Goal: Task Accomplishment & Management: Manage account settings

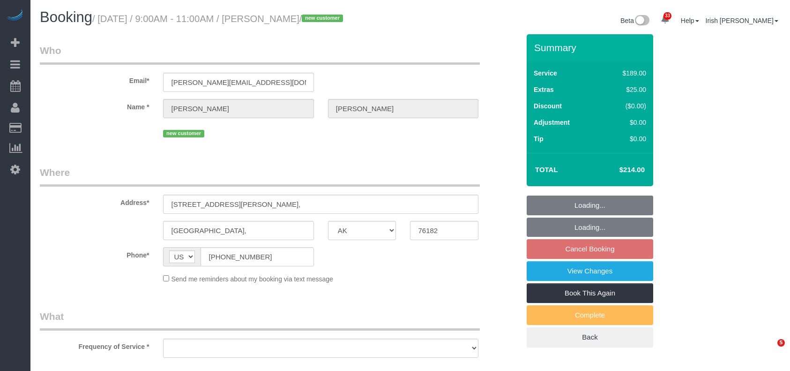
select select "[GEOGRAPHIC_DATA]"
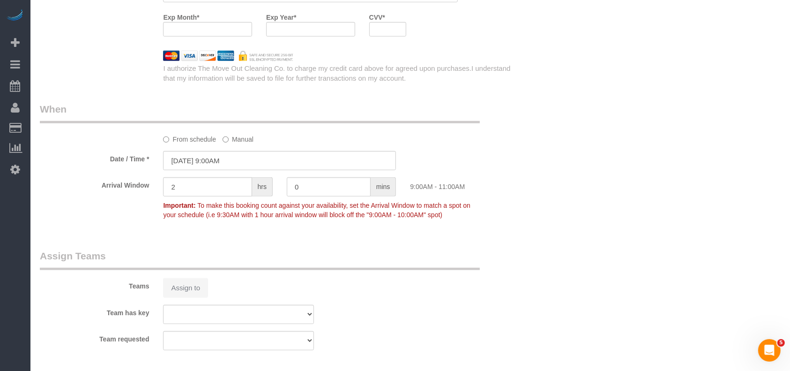
select select "object:7663"
select select "string:fspay-1b04e698-de51-4fd2-9a8f-8ea206d7cde2"
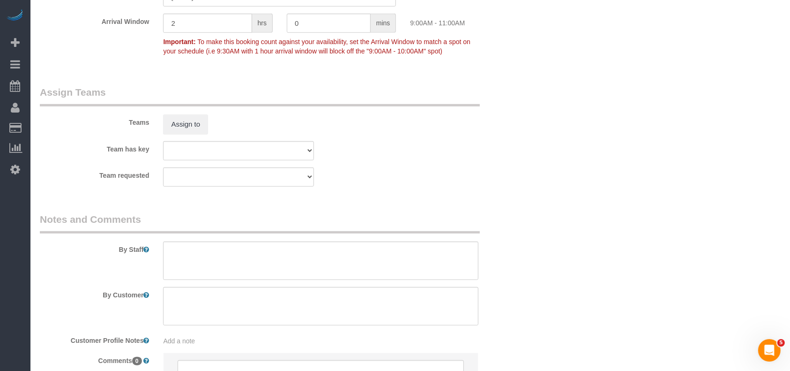
select select "object:7725"
select select "3"
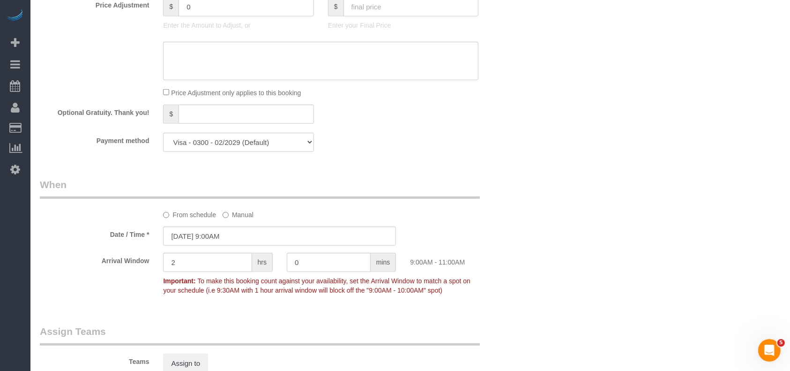
scroll to position [929, 0]
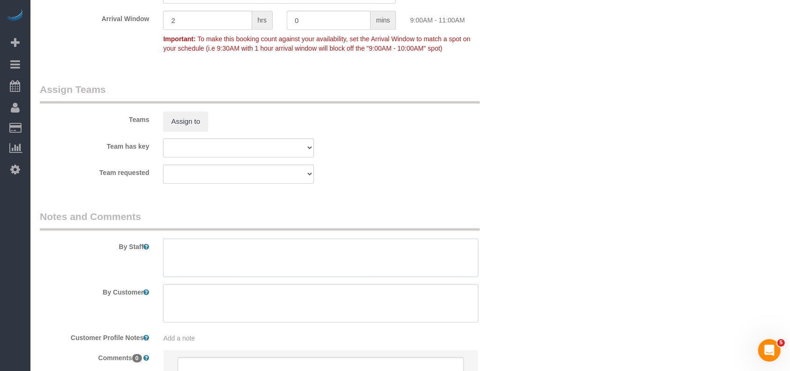
click at [196, 257] on textarea at bounding box center [321, 258] width 316 height 38
paste textarea "white mailox in the backyard"
click at [178, 261] on textarea at bounding box center [321, 258] width 316 height 38
click at [244, 258] on textarea at bounding box center [321, 258] width 316 height 38
click at [273, 253] on textarea at bounding box center [321, 258] width 316 height 38
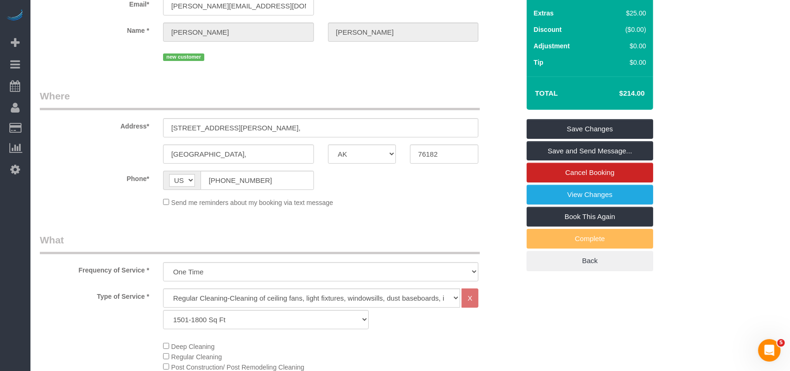
scroll to position [0, 0]
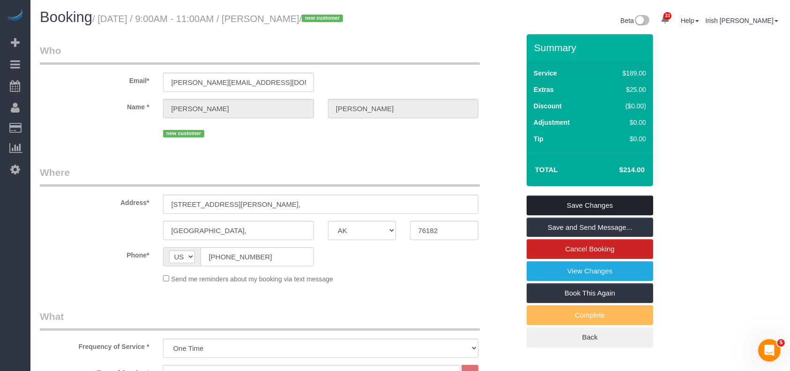
type textarea "* 9am cleaning, agent is [PERSON_NAME] * key is in the white mailbox in the bac…"
click at [569, 200] on link "Save Changes" at bounding box center [590, 205] width 127 height 20
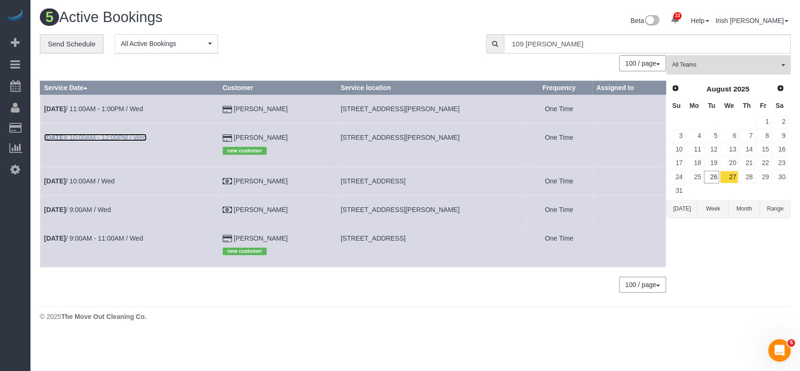
click at [117, 137] on link "[DATE] 10:00AM - 12:00PM / Wed" at bounding box center [95, 138] width 103 height 8
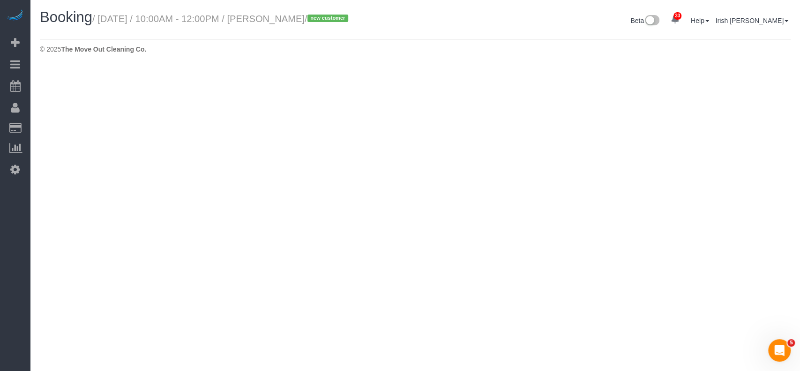
select select "[GEOGRAPHIC_DATA]"
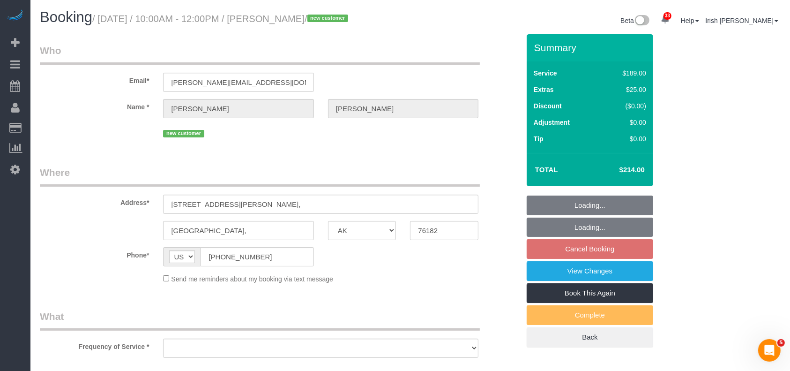
select select "spot199"
select select "string:fspay-1b04e698-de51-4fd2-9a8f-8ea206d7cde2"
select select "object:8203"
select select "3"
select select "object:8265"
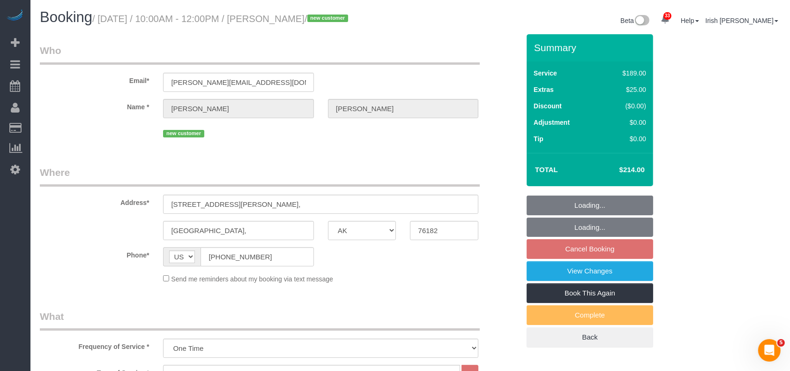
select select "spot224"
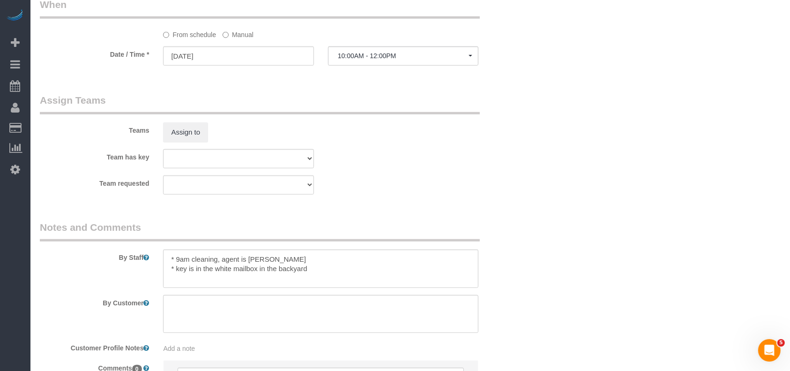
scroll to position [875, 0]
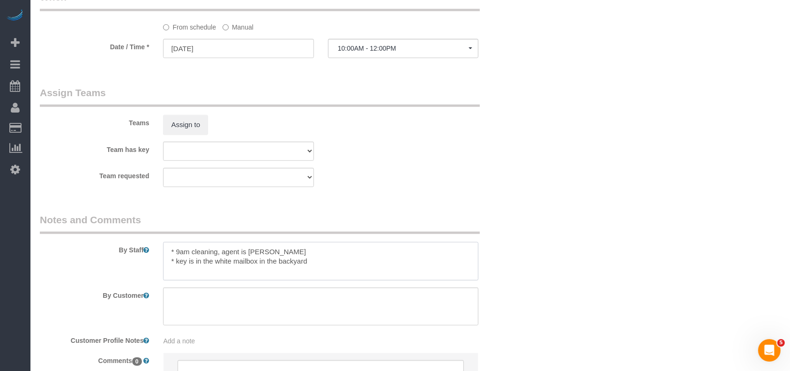
drag, startPoint x: 175, startPoint y: 261, endPoint x: 343, endPoint y: 268, distance: 168.5
click at [343, 268] on textarea at bounding box center [321, 261] width 316 height 38
drag, startPoint x: 217, startPoint y: 267, endPoint x: 208, endPoint y: 267, distance: 8.4
click at [216, 267] on textarea at bounding box center [321, 261] width 316 height 38
click at [198, 264] on textarea at bounding box center [321, 261] width 316 height 38
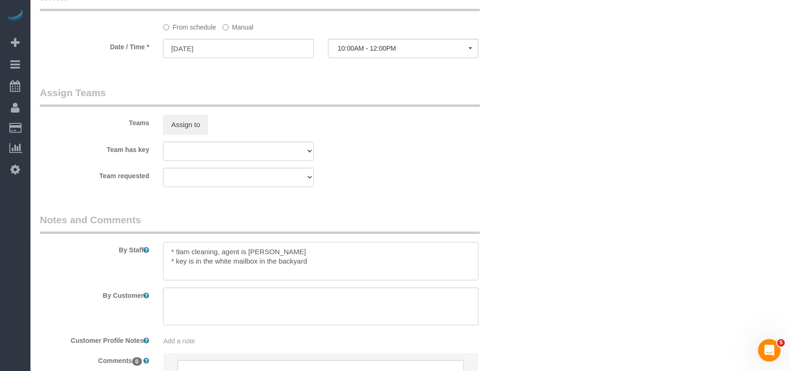
drag, startPoint x: 203, startPoint y: 262, endPoint x: 319, endPoint y: 261, distance: 115.8
click at [319, 261] on textarea at bounding box center [321, 261] width 316 height 38
paste textarea "mailbox in the backyard. By the driveway."
click at [203, 265] on textarea at bounding box center [321, 261] width 316 height 38
click at [168, 273] on textarea at bounding box center [321, 261] width 316 height 38
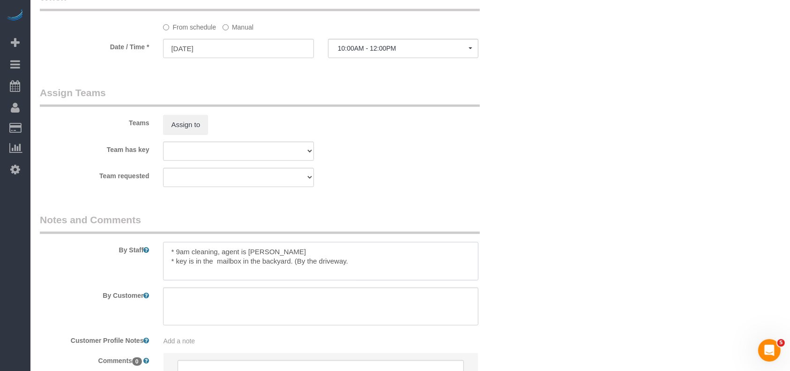
click at [367, 266] on textarea at bounding box center [321, 261] width 316 height 38
type textarea "* 9am cleaning, agent is [PERSON_NAME] * key is in the mailbox in the backyard.…"
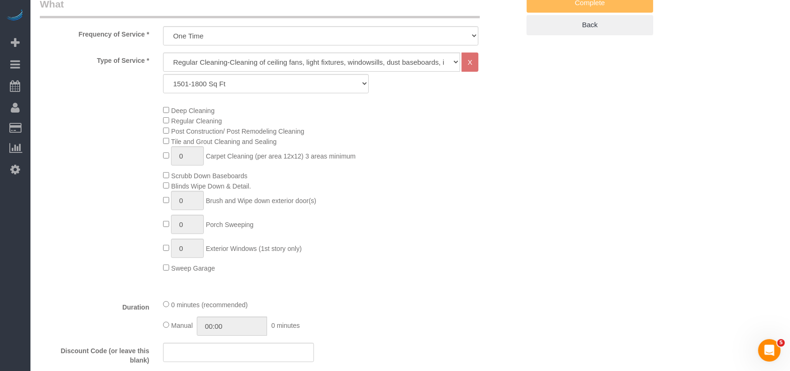
scroll to position [62, 0]
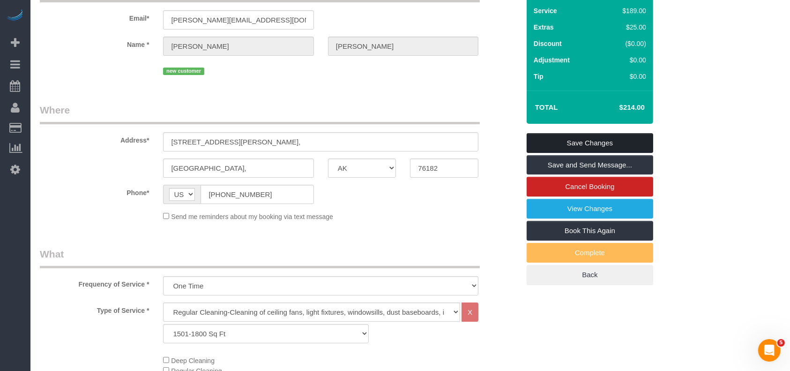
click at [588, 143] on link "Save Changes" at bounding box center [590, 143] width 127 height 20
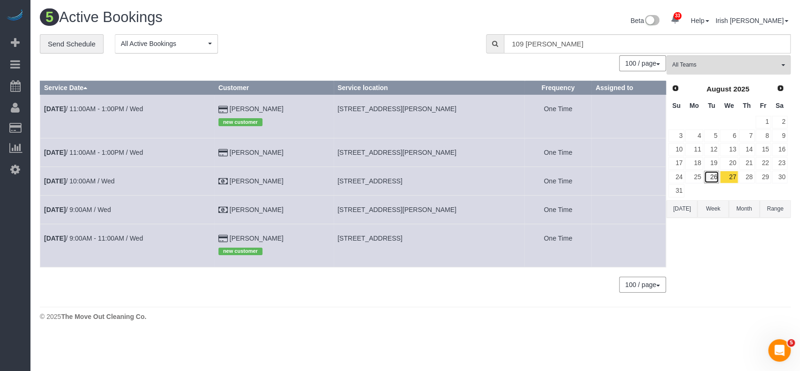
click at [712, 176] on link "26" at bounding box center [711, 177] width 15 height 13
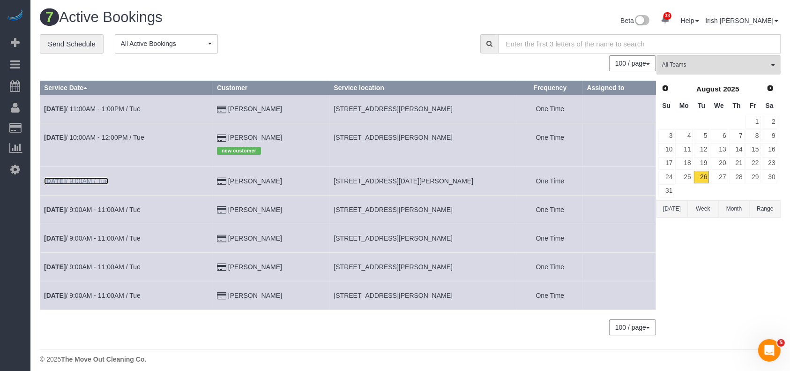
click at [88, 179] on link "[DATE] 9:00AM / Tue" at bounding box center [76, 181] width 64 height 8
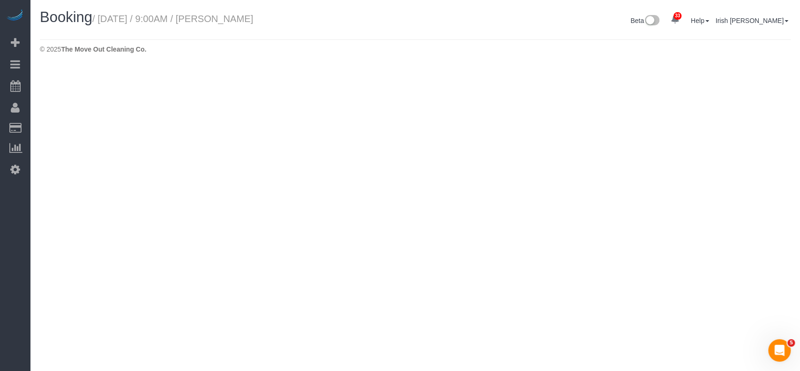
select select "[GEOGRAPHIC_DATA]"
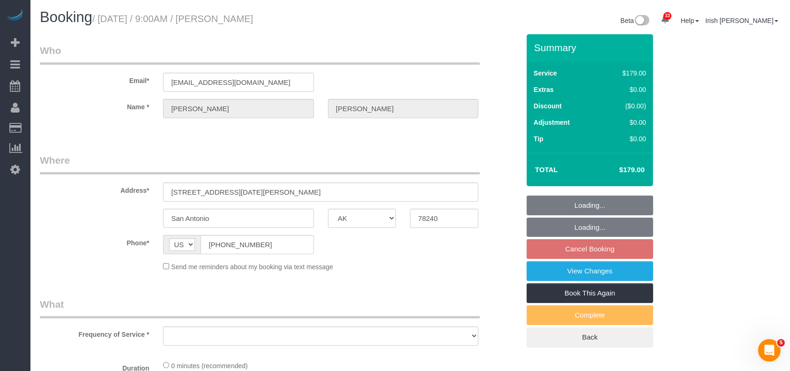
select select "object:8786"
select select "string:fspay-7419ba56-f632-4390-a0ca-0782771d0fb9"
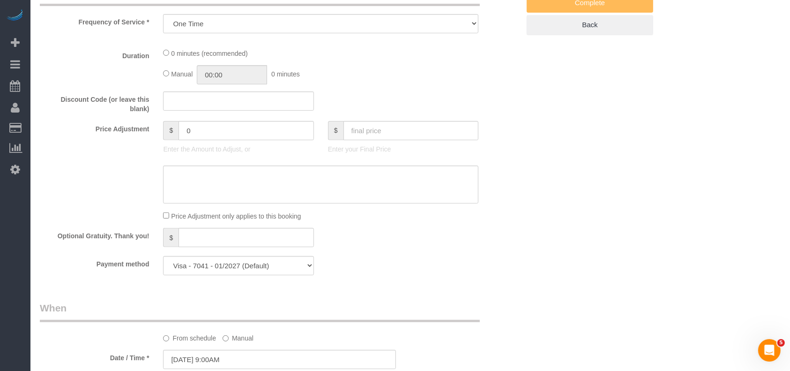
select select "3"
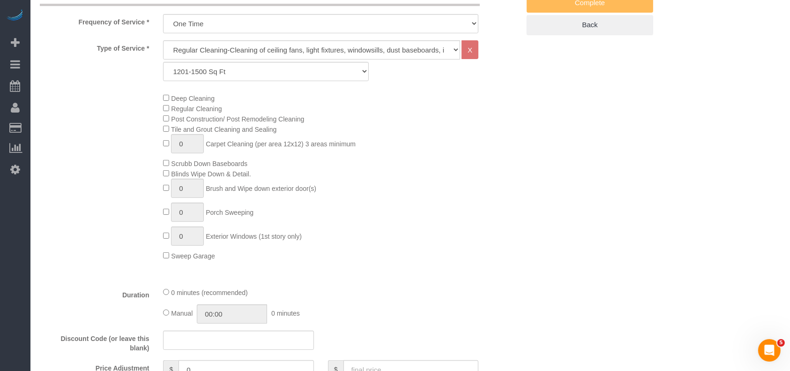
select select "object:8873"
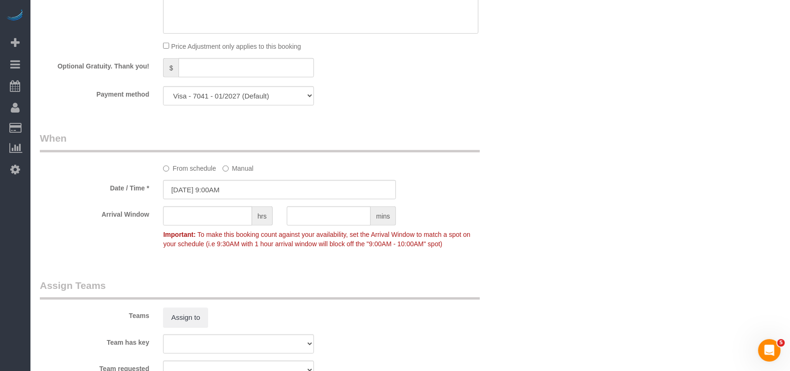
scroll to position [875, 0]
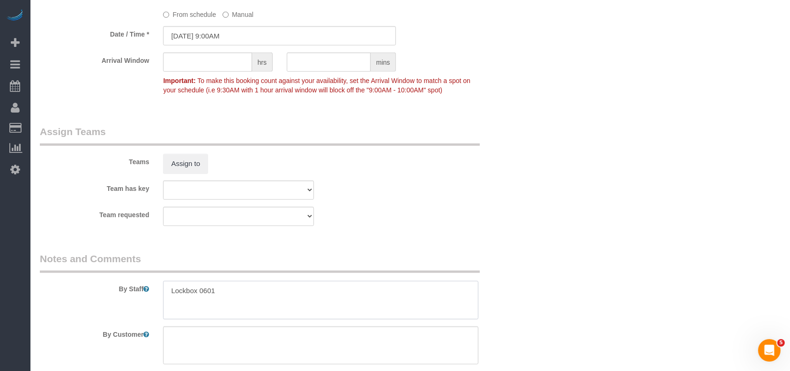
click at [235, 299] on textarea at bounding box center [321, 300] width 316 height 38
click at [166, 288] on textarea at bounding box center [321, 300] width 316 height 38
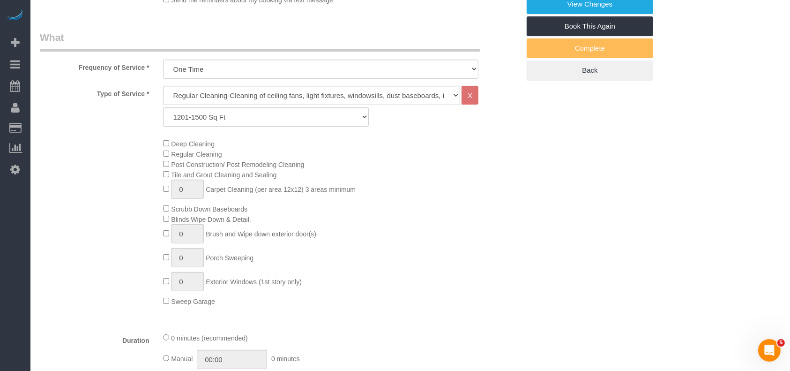
scroll to position [188, 0]
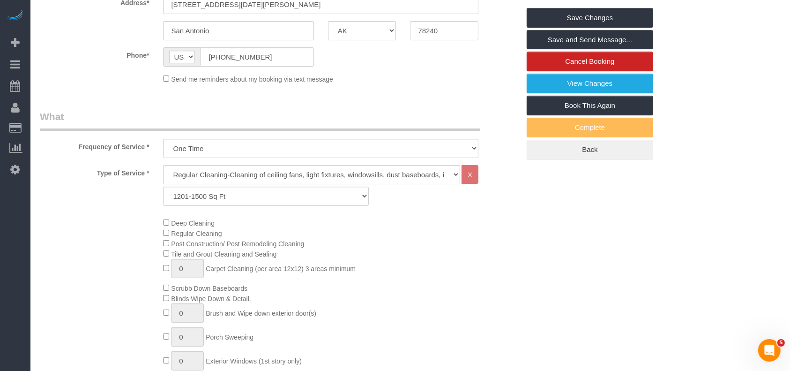
type textarea "* Lockbox 0601, 9AM cleaning"
click at [347, 192] on select "Up to 1200 Sq Ft- [DATE]-[DATE] Sq Ft [DATE]-[DATE] Sq Ft [DATE]-[DATE] Sq Ft […" at bounding box center [265, 196] width 205 height 19
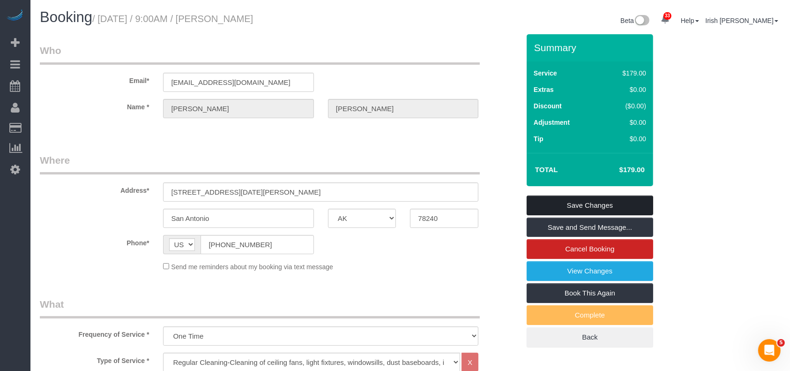
click at [592, 198] on link "Save Changes" at bounding box center [590, 205] width 127 height 20
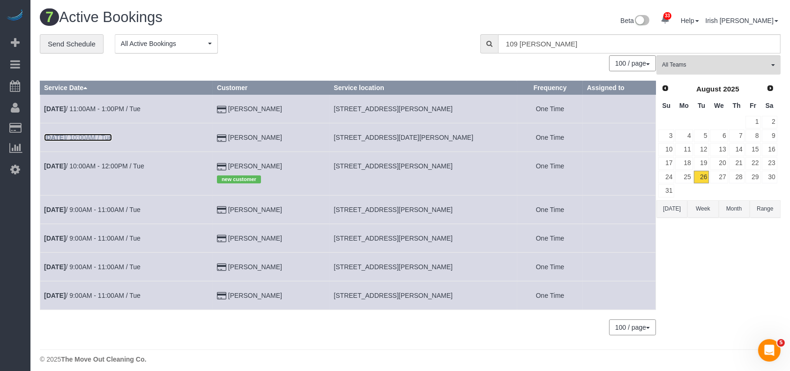
click at [96, 137] on link "[DATE] 10:00AM / Tue" at bounding box center [78, 138] width 68 height 8
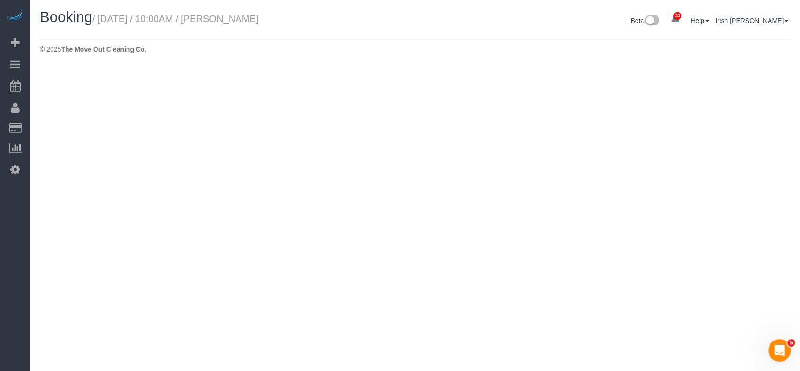
select select "[GEOGRAPHIC_DATA]"
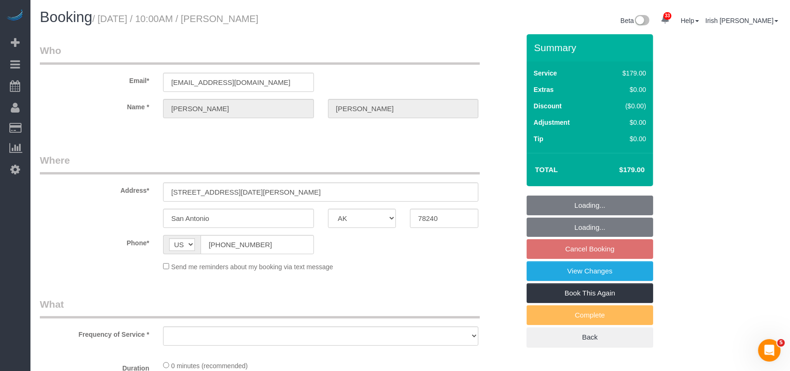
select select "3"
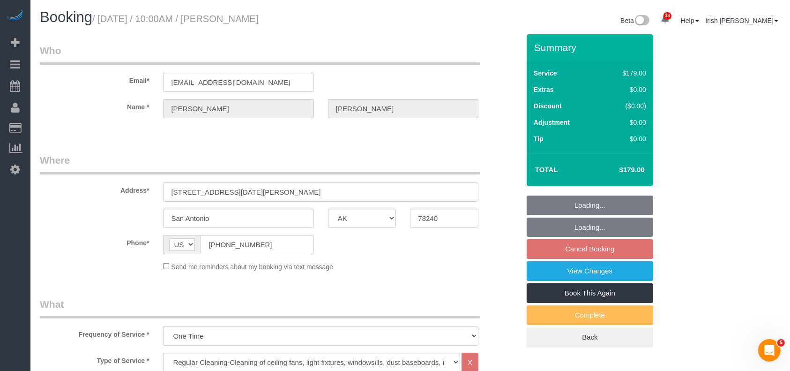
select select "object:9425"
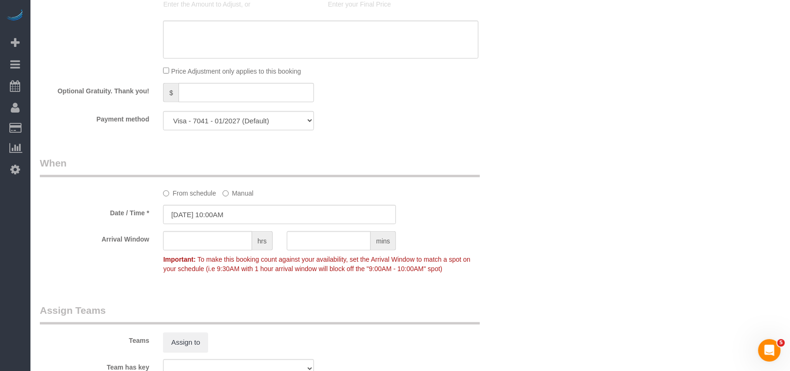
scroll to position [750, 0]
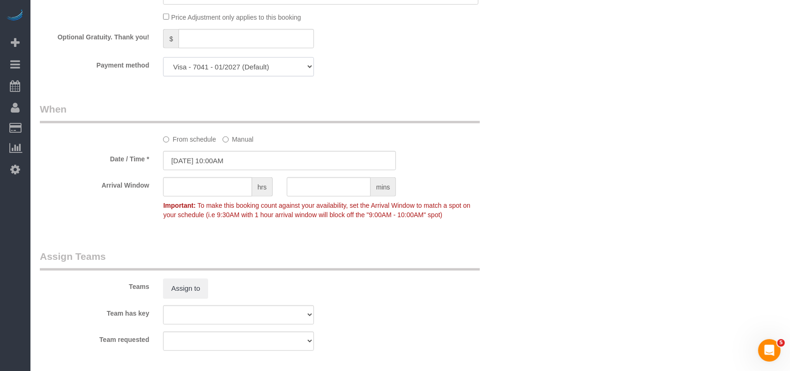
click at [213, 71] on select "Visa - 7041 - 01/2027 (Default) Add Credit Card ─────────────── Cash Check Payp…" at bounding box center [238, 66] width 150 height 19
select select "string:fspay"
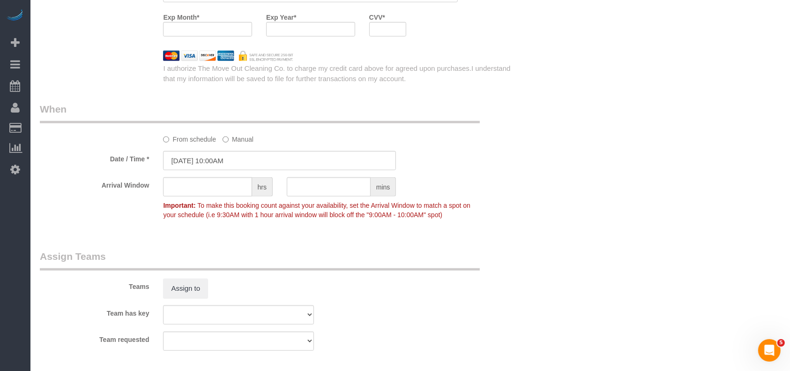
click at [337, 114] on legend "When" at bounding box center [260, 112] width 440 height 21
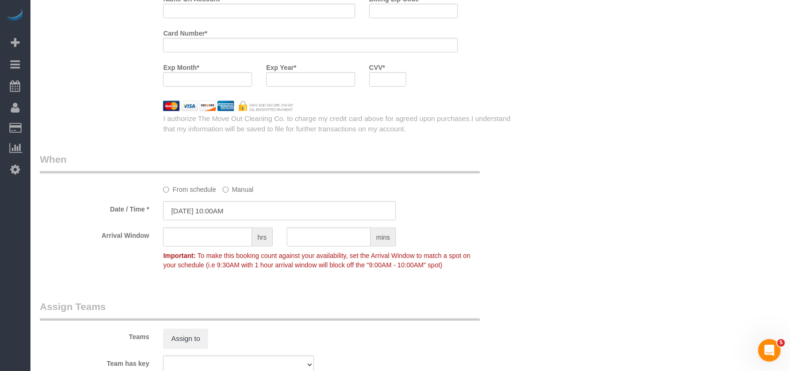
scroll to position [767, 0]
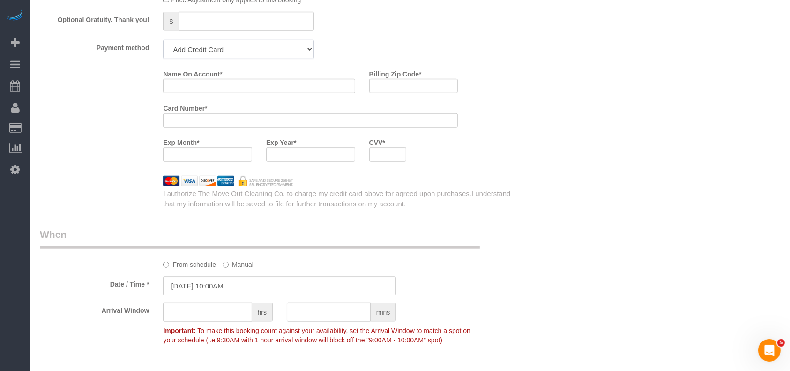
click at [293, 49] on select "Visa - 7041 - 01/2027 (Default) Add Credit Card ─────────────── Cash Check Payp…" at bounding box center [238, 49] width 150 height 19
click at [217, 90] on input "Name On Account *" at bounding box center [259, 86] width 192 height 15
paste input "[PERSON_NAME]"
type input "[PERSON_NAME]"
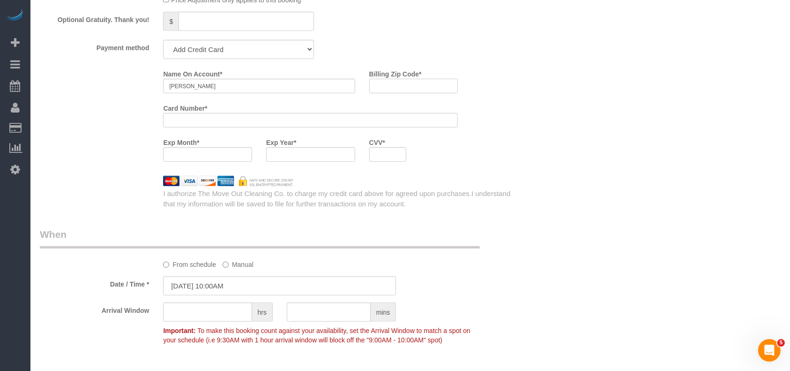
click at [386, 91] on input "Billing Zip Code *" at bounding box center [413, 86] width 89 height 15
paste input "78248"
type input "78248"
drag, startPoint x: 383, startPoint y: 152, endPoint x: 368, endPoint y: 154, distance: 14.1
click at [383, 152] on div at bounding box center [388, 154] width 38 height 15
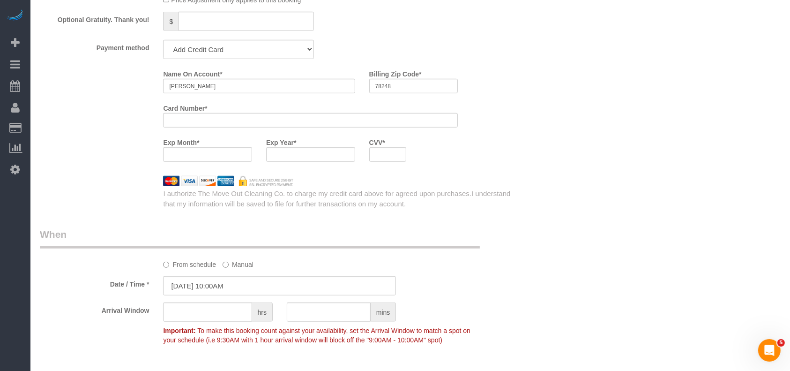
click at [369, 156] on div "CVV *" at bounding box center [388, 148] width 52 height 27
click at [382, 162] on div at bounding box center [388, 154] width 38 height 15
click at [296, 153] on iframe at bounding box center [310, 154] width 77 height 8
click at [308, 153] on iframe at bounding box center [310, 154] width 77 height 8
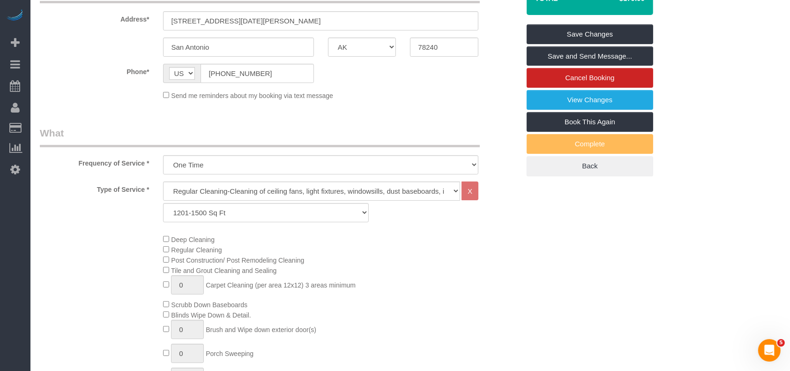
scroll to position [17, 0]
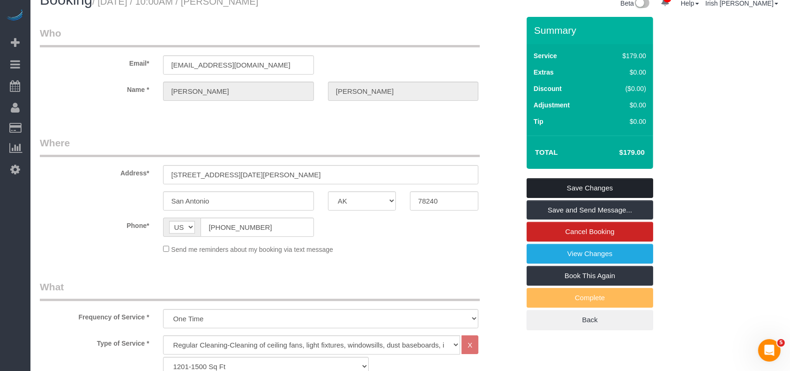
click at [580, 189] on link "Save Changes" at bounding box center [590, 188] width 127 height 20
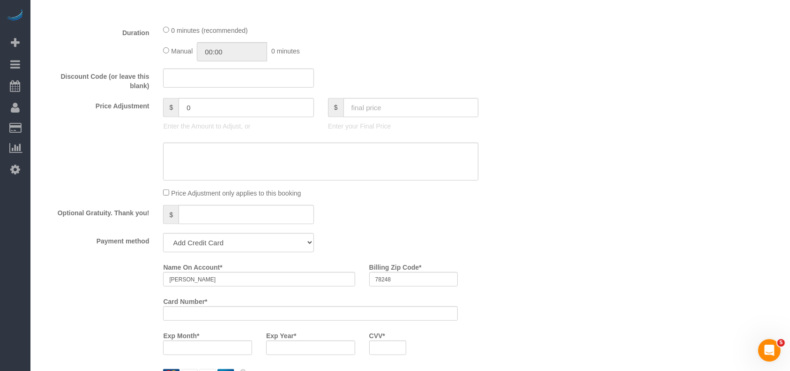
scroll to position [642, 0]
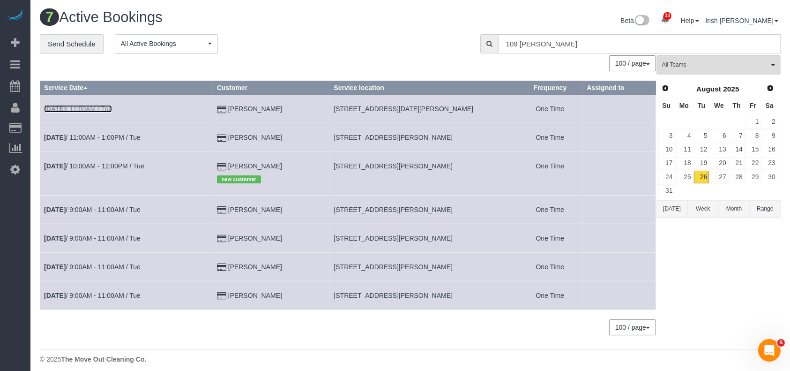
click at [66, 107] on b "[DATE]" at bounding box center [55, 109] width 22 height 8
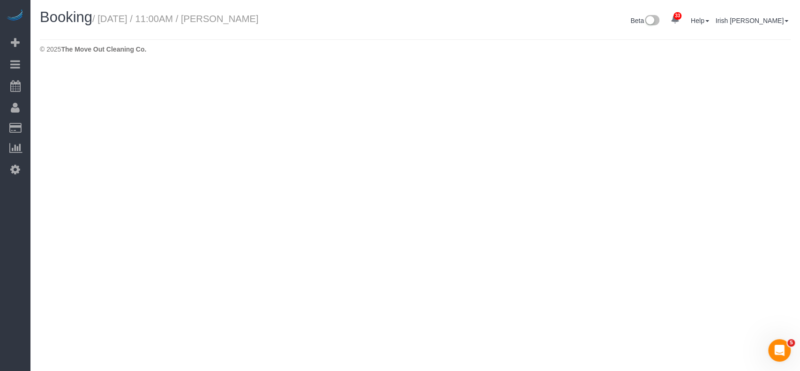
select select "[GEOGRAPHIC_DATA]"
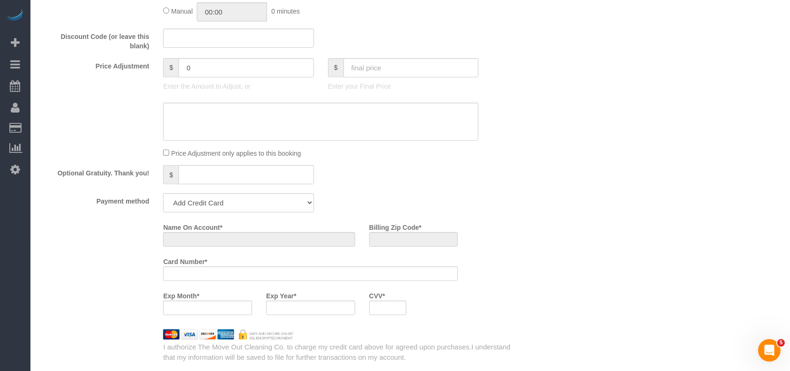
select select "object:9937"
select select "string:fspay-e87f6dd7-40e7-48f6-a75a-0cdb7976d94c"
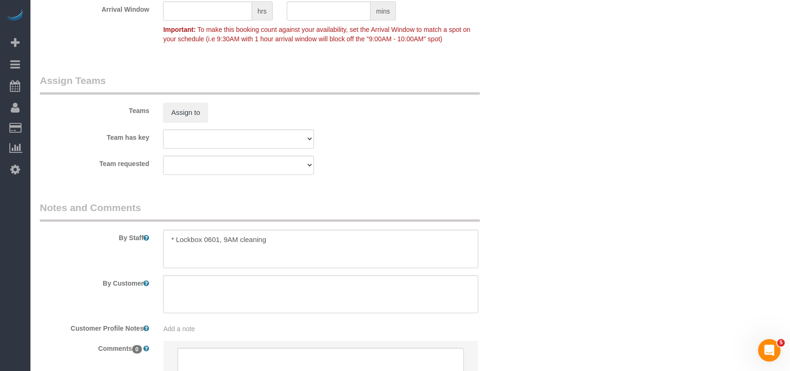
select select "3"
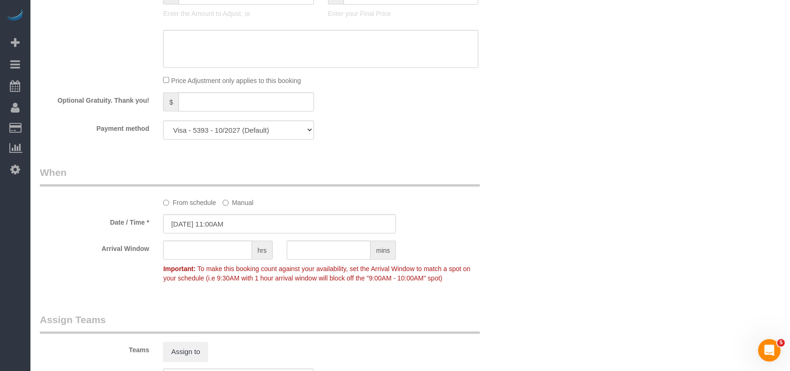
select select "object:9999"
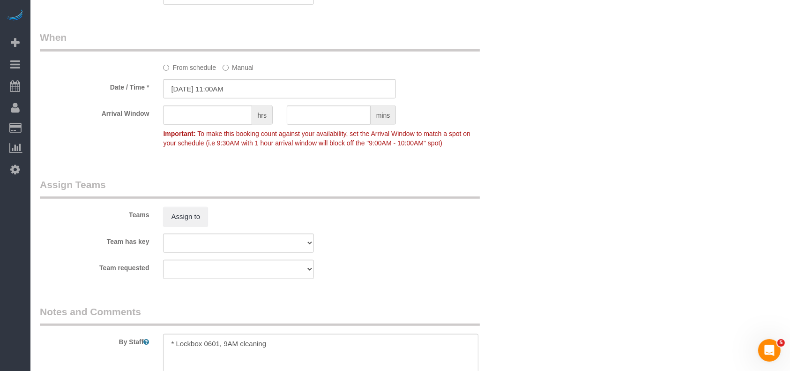
scroll to position [742, 0]
